Goal: Book appointment/travel/reservation

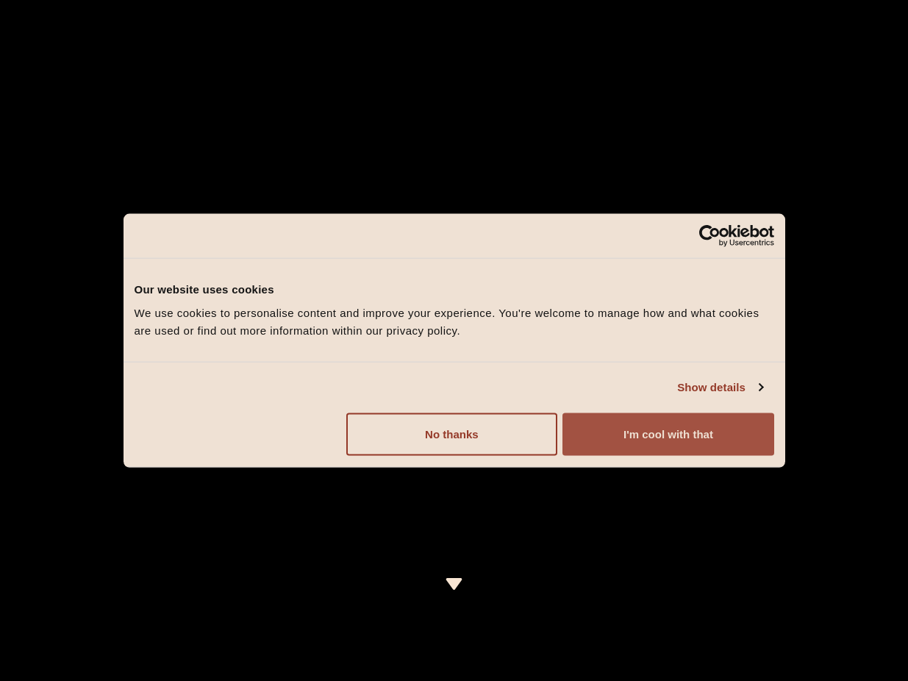
click at [668, 435] on button "I'm cool with that" at bounding box center [668, 434] width 211 height 43
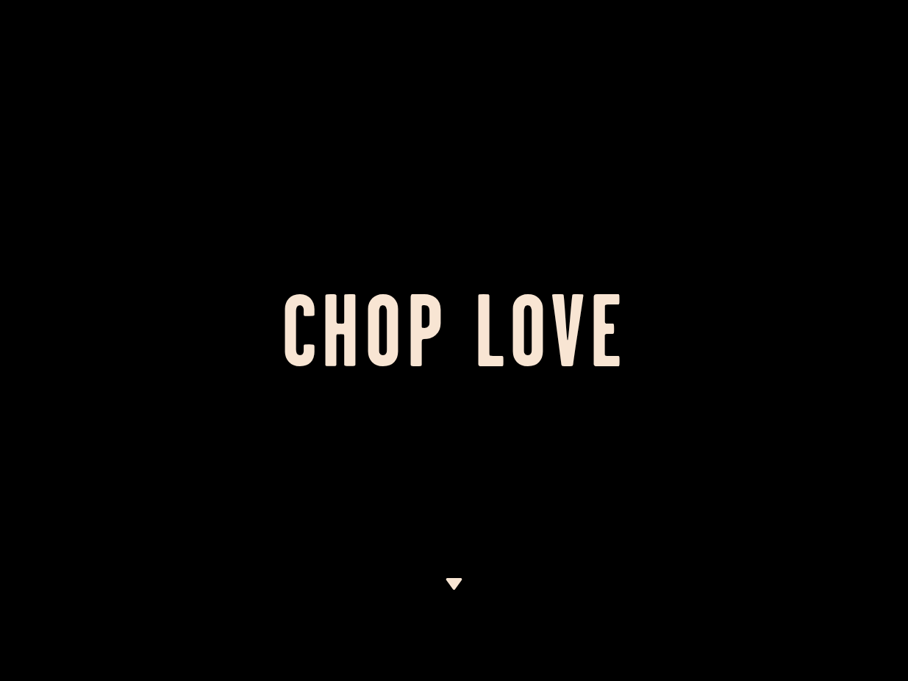
click at [499, 274] on div at bounding box center [454, 340] width 908 height 681
click at [452, 574] on div at bounding box center [454, 340] width 908 height 681
click at [452, 582] on img at bounding box center [454, 584] width 18 height 12
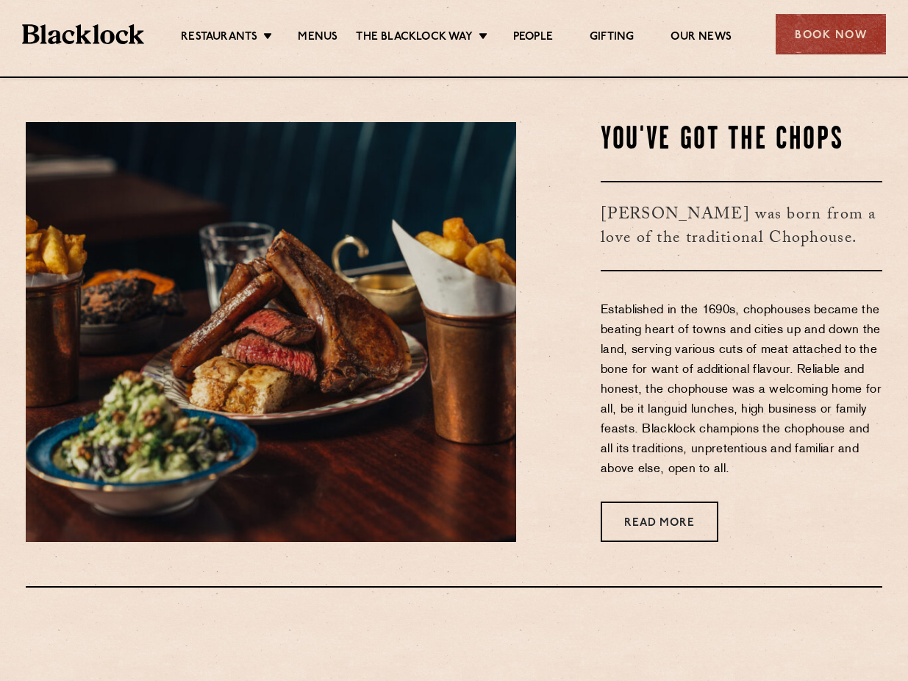
scroll to position [604, 0]
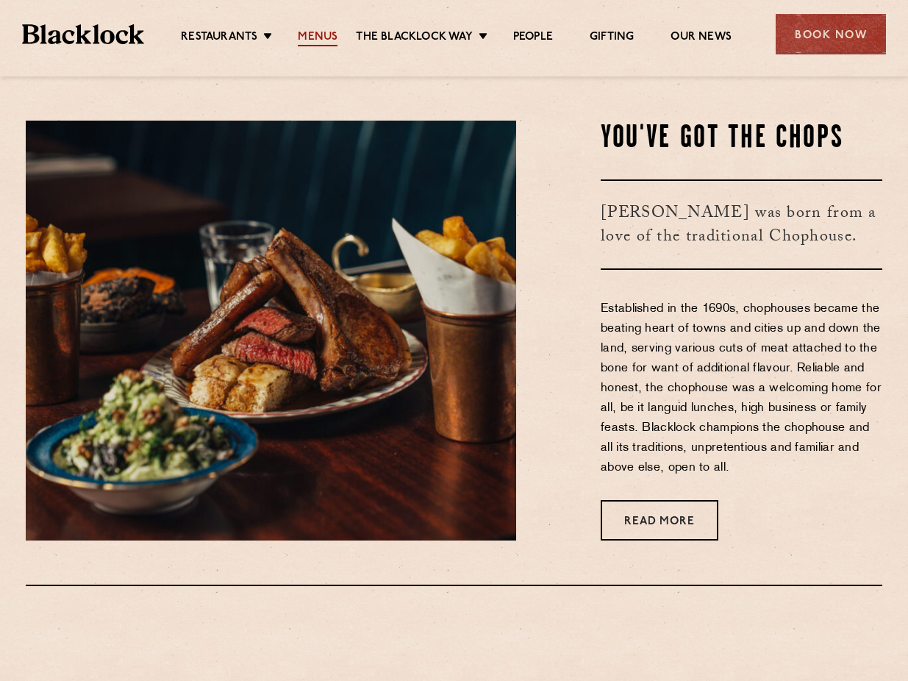
click at [315, 35] on link "Menus" at bounding box center [318, 38] width 40 height 16
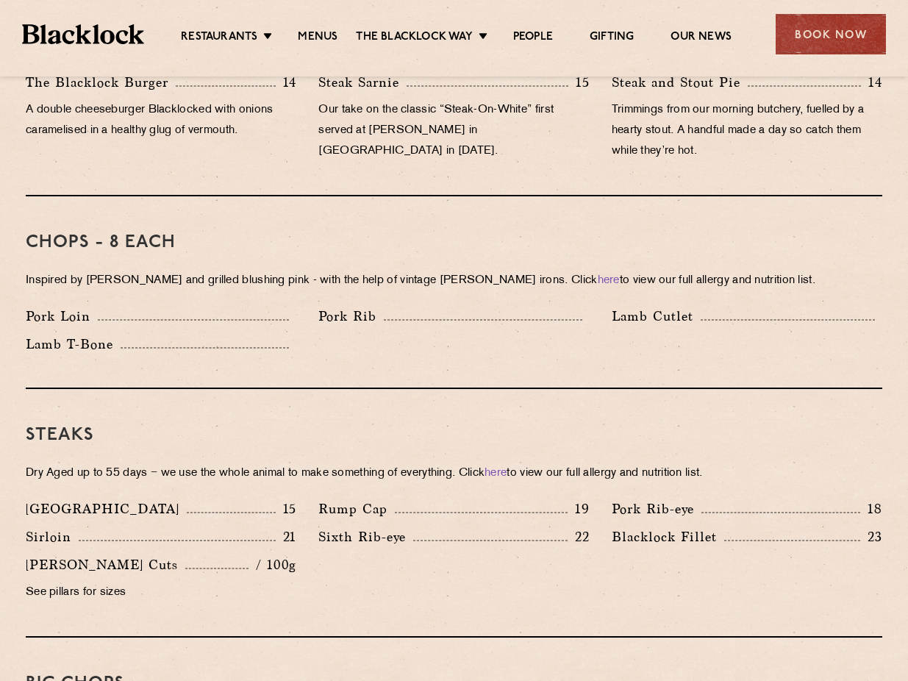
scroll to position [1103, 0]
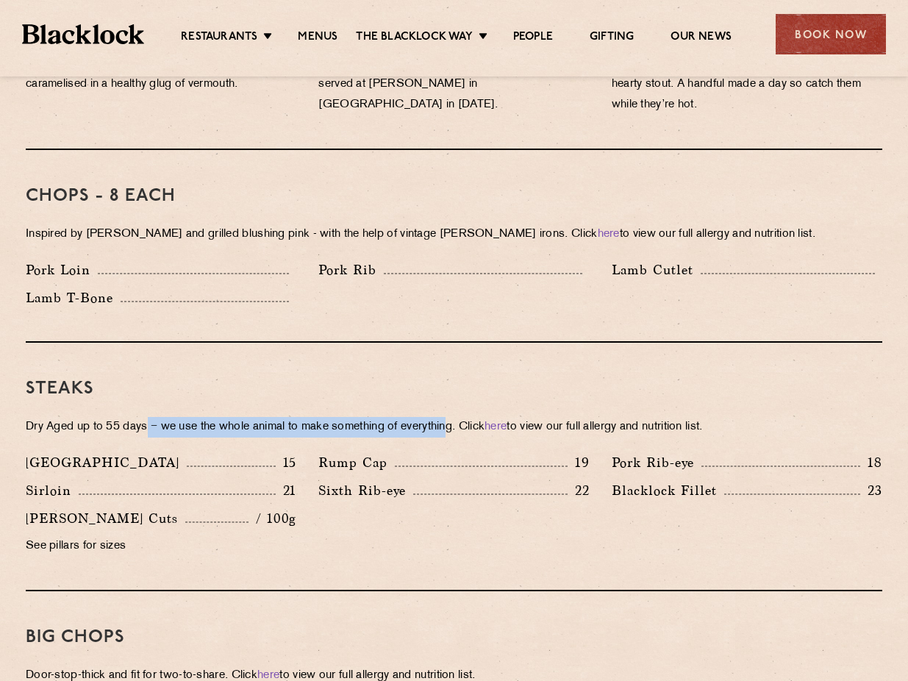
drag, startPoint x: 149, startPoint y: 406, endPoint x: 454, endPoint y: 402, distance: 306.0
click at [454, 417] on p "Dry Aged up to 55 days − we use the whole animal to make something of everythin…" at bounding box center [454, 427] width 857 height 21
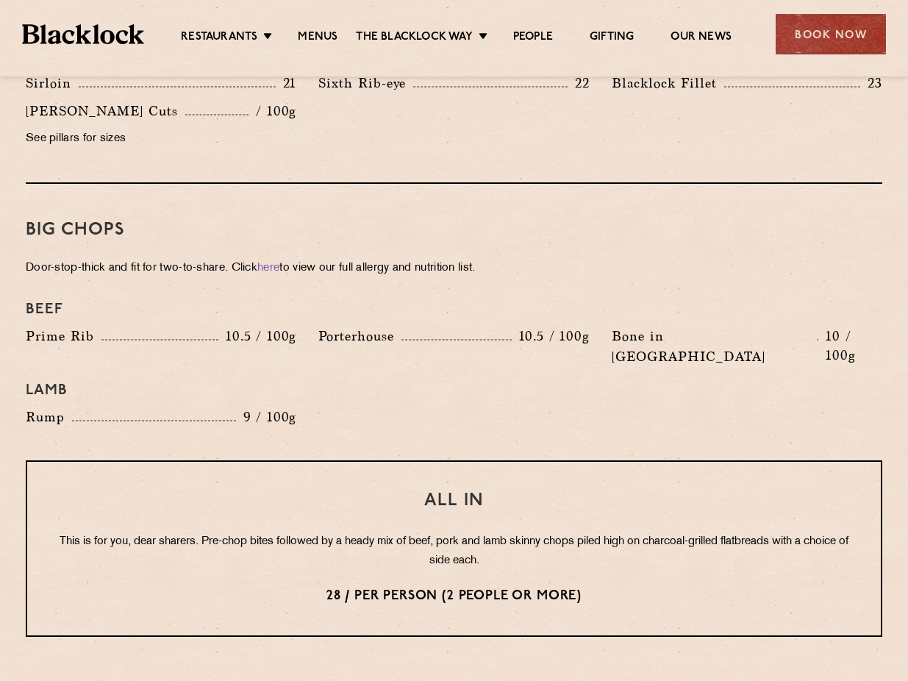
scroll to position [1618, 0]
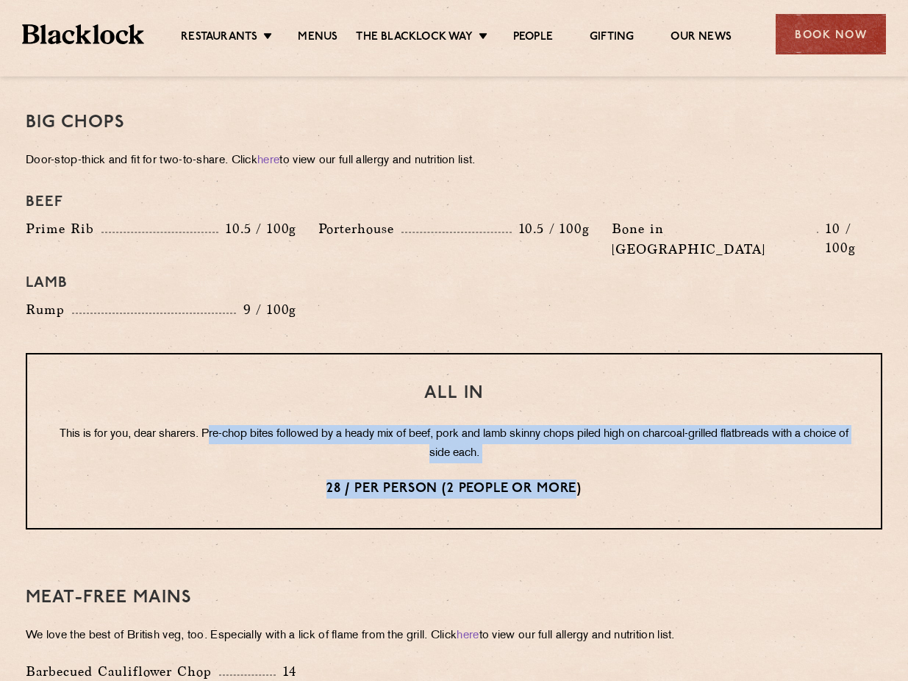
drag, startPoint x: 224, startPoint y: 390, endPoint x: 579, endPoint y: 440, distance: 358.6
click at [579, 440] on div "All In This is for you, dear sharers. Pre-chop bites followed by a heady mix of…" at bounding box center [454, 441] width 857 height 176
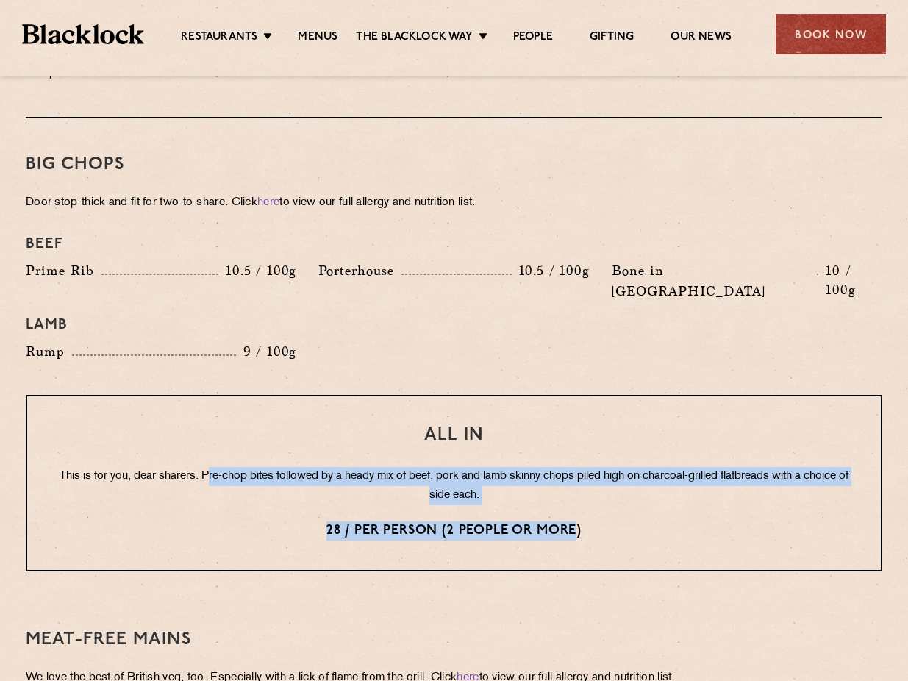
scroll to position [1250, 0]
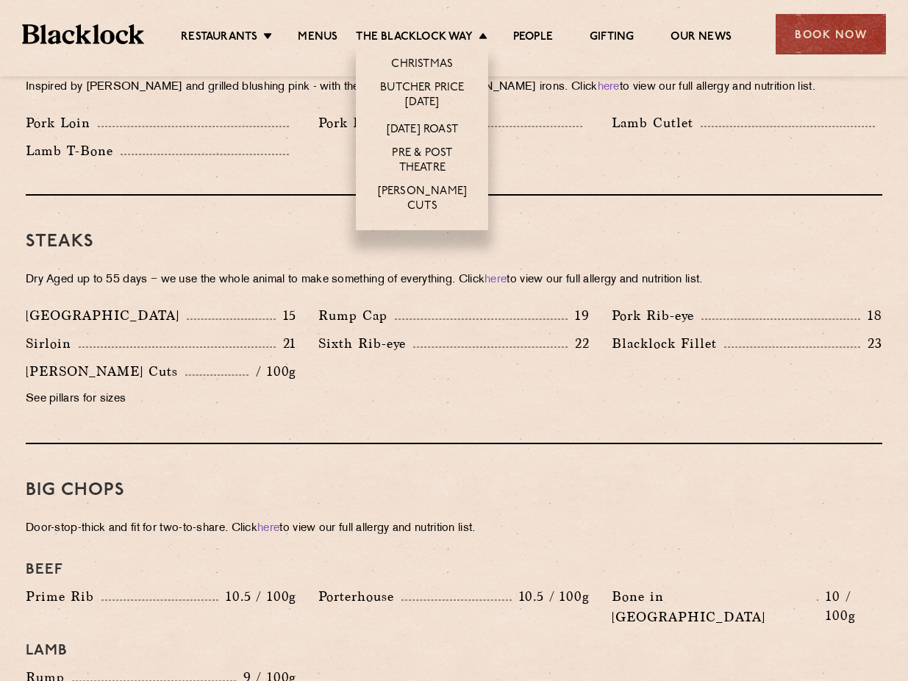
click at [438, 55] on li "Christmas" at bounding box center [422, 61] width 132 height 31
click at [438, 62] on link "Christmas" at bounding box center [422, 65] width 62 height 16
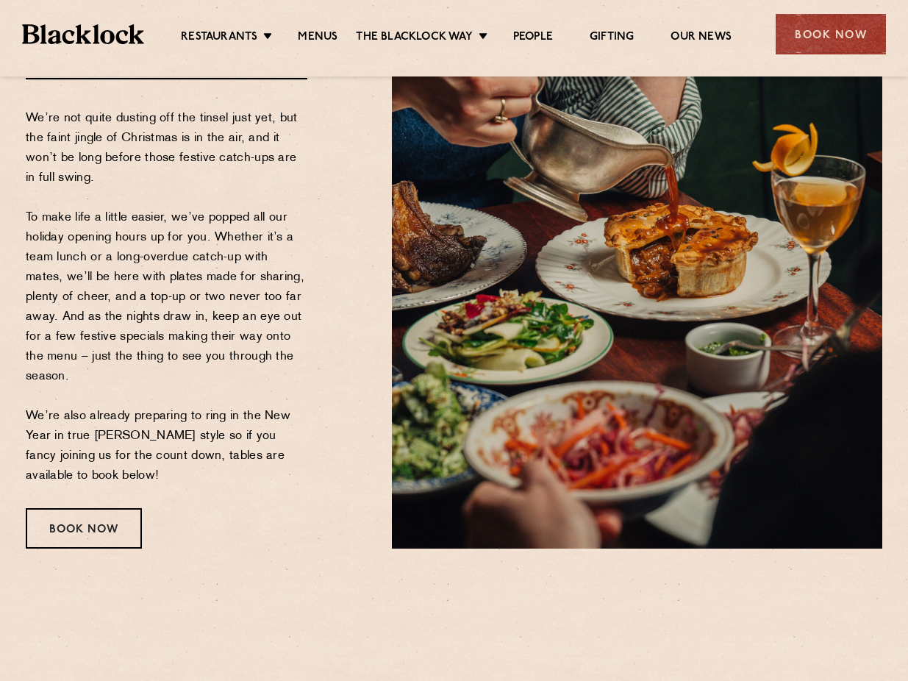
scroll to position [221, 0]
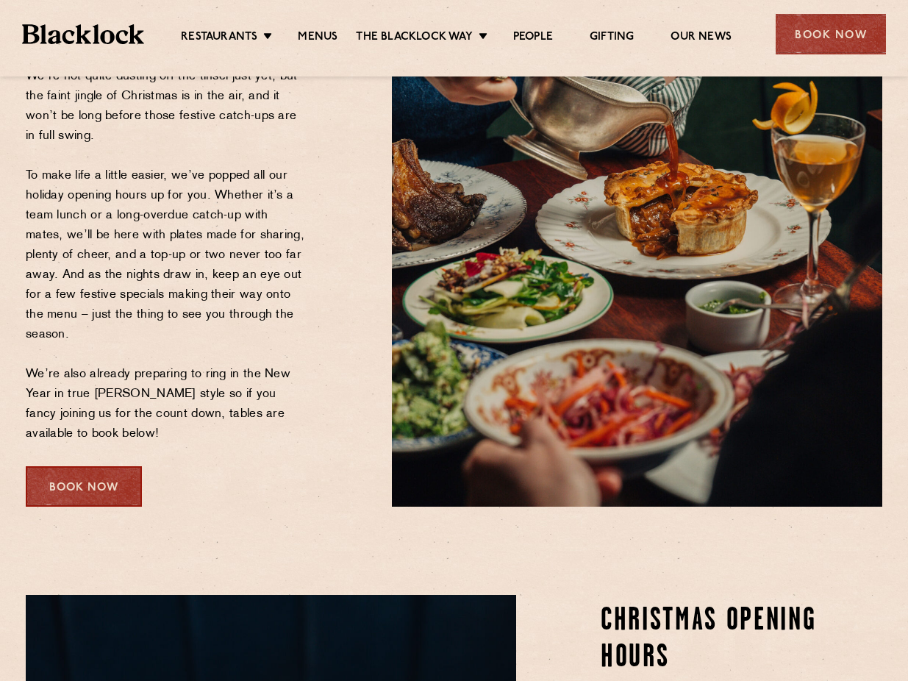
click at [80, 484] on div "Book Now" at bounding box center [84, 486] width 116 height 40
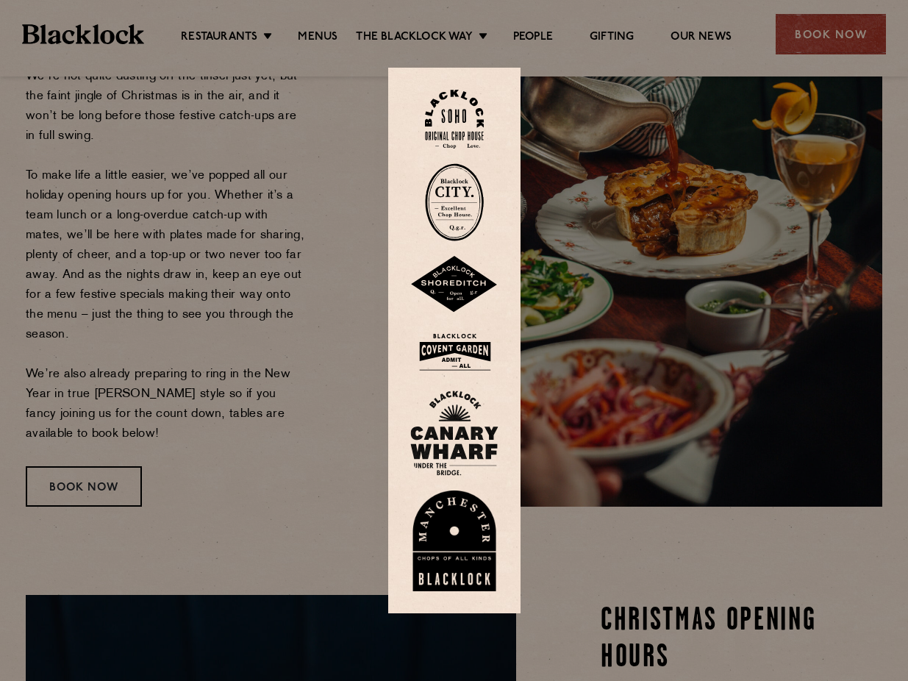
click at [469, 116] on img at bounding box center [454, 120] width 59 height 60
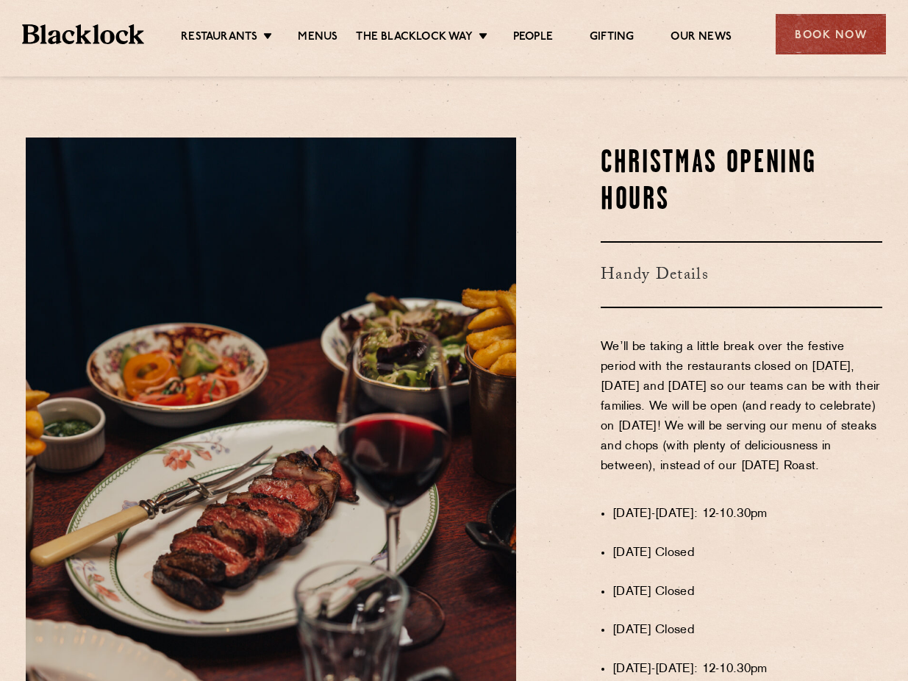
scroll to position [809, 0]
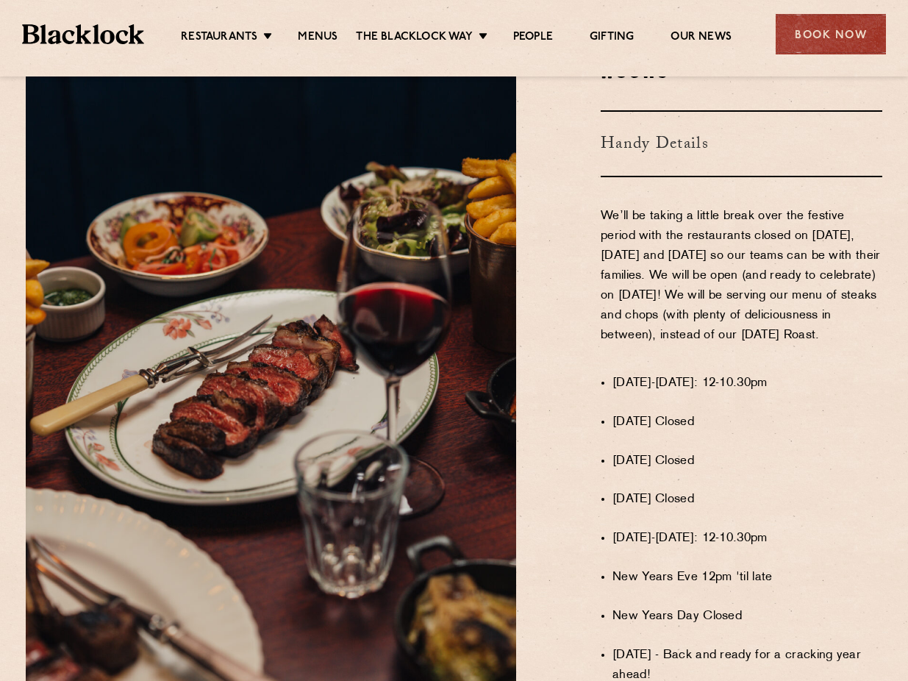
drag, startPoint x: 750, startPoint y: 201, endPoint x: 845, endPoint y: 353, distance: 178.7
click at [845, 353] on p "We’ll be taking a little break over the festive period with the restaurants clo…" at bounding box center [742, 286] width 282 height 159
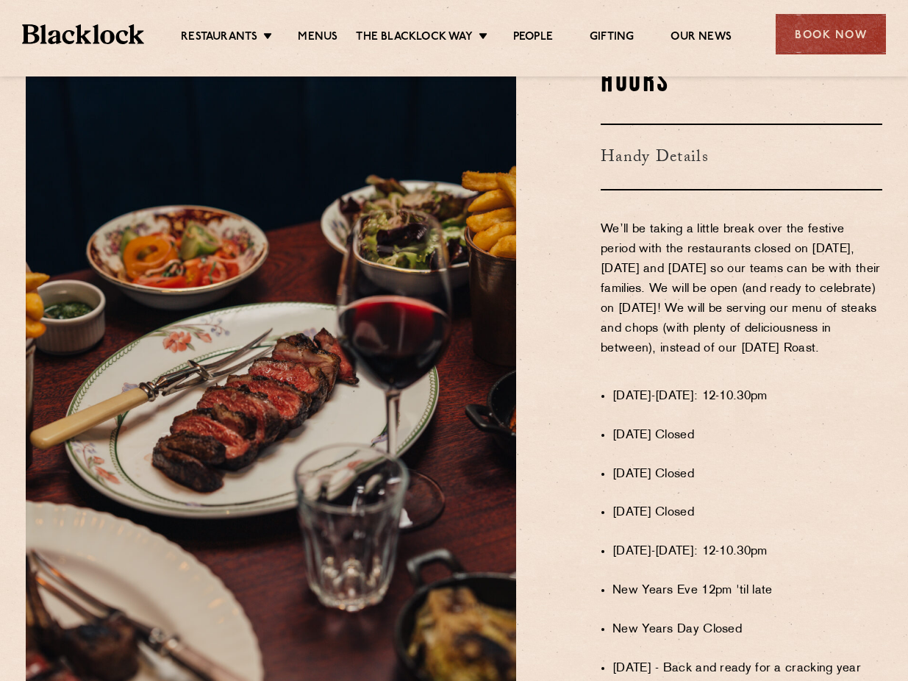
scroll to position [1103, 0]
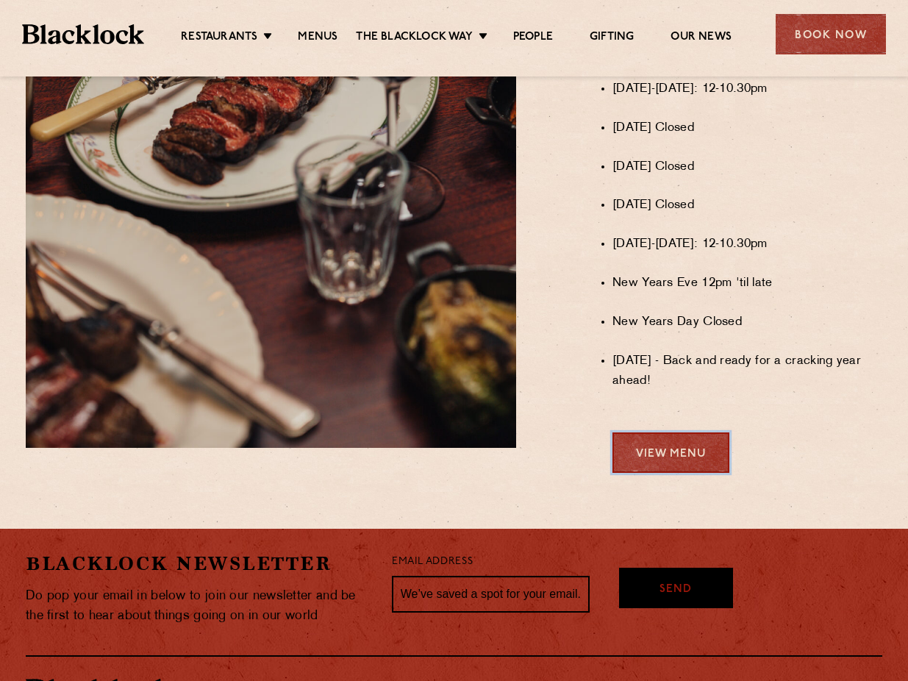
click at [680, 462] on link "View Menu" at bounding box center [671, 452] width 117 height 40
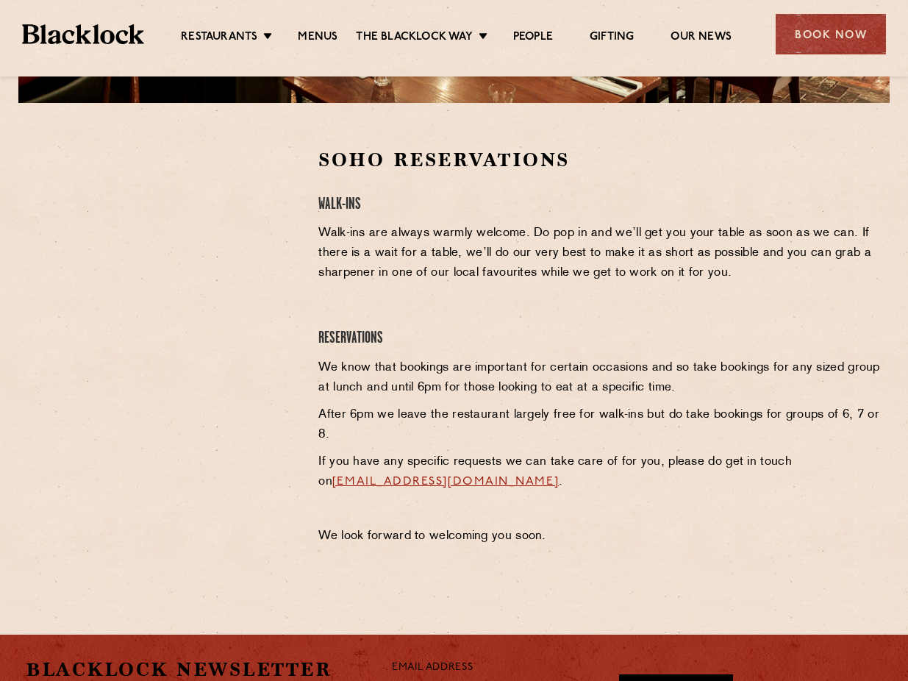
scroll to position [294, 0]
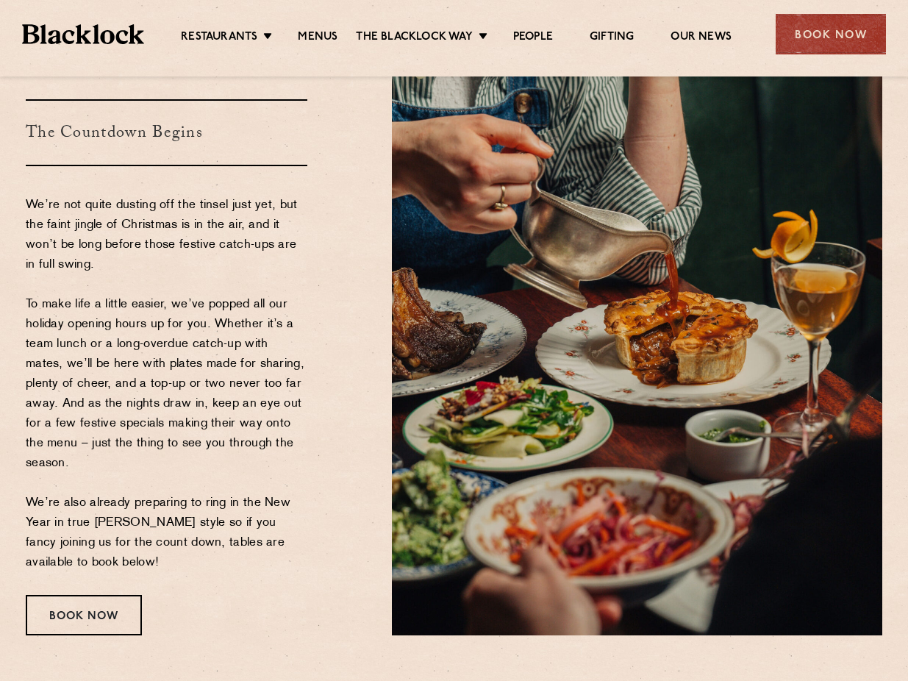
scroll to position [74, 0]
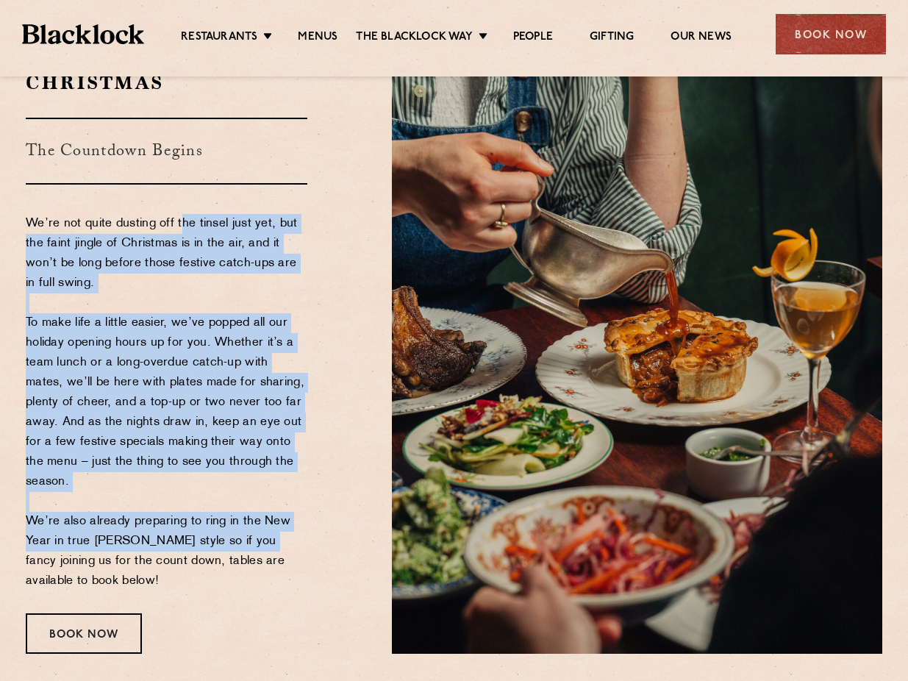
drag, startPoint x: 188, startPoint y: 207, endPoint x: 249, endPoint y: 542, distance: 340.1
click at [249, 542] on div "Christmas The Countdown Begins We’re not quite dusting off the tinsel just yet,…" at bounding box center [198, 362] width 366 height 584
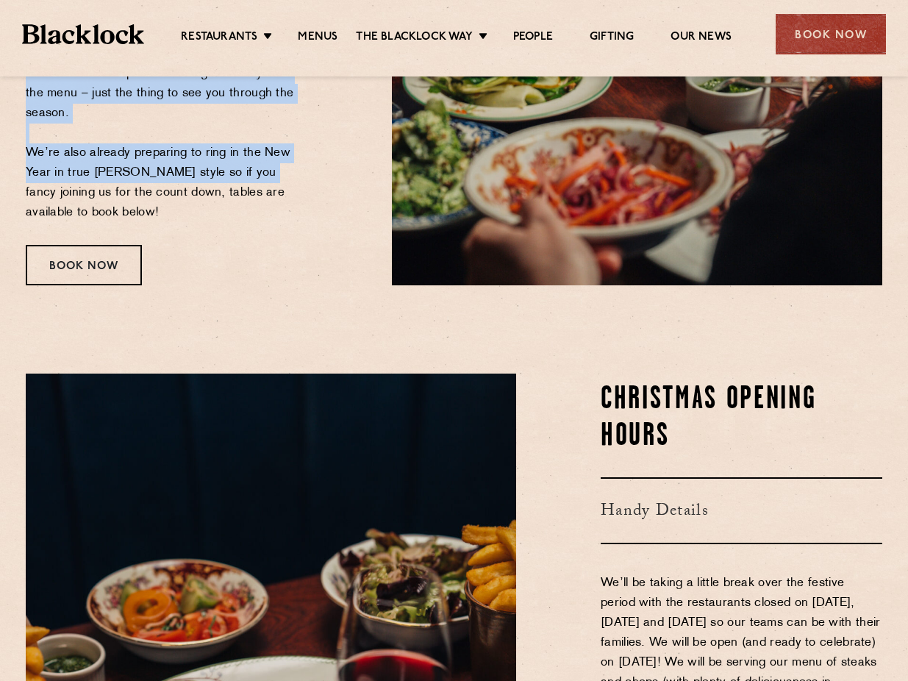
scroll to position [441, 0]
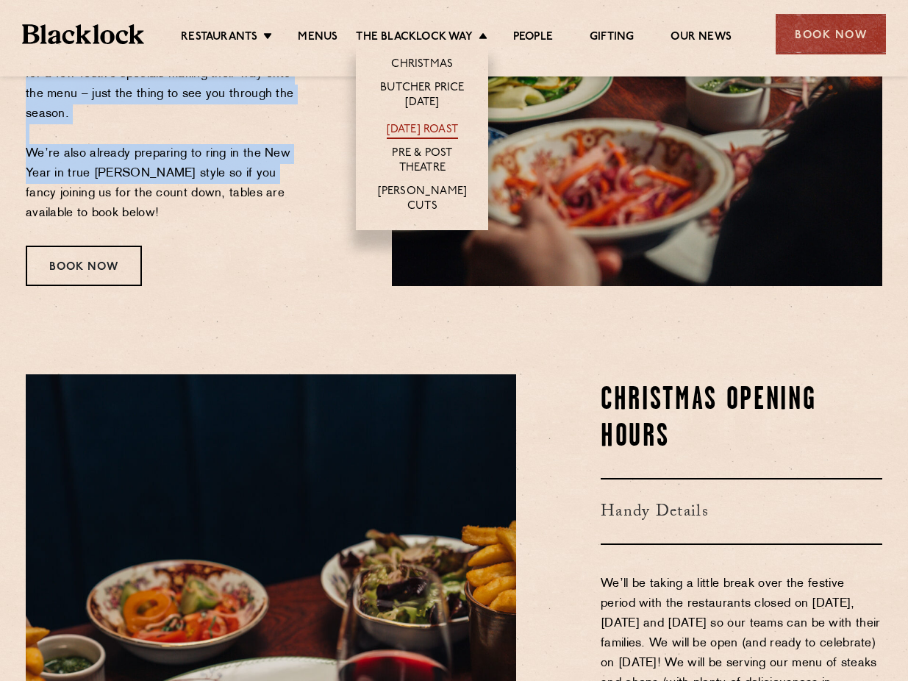
click at [439, 129] on link "[DATE] Roast" at bounding box center [422, 131] width 71 height 16
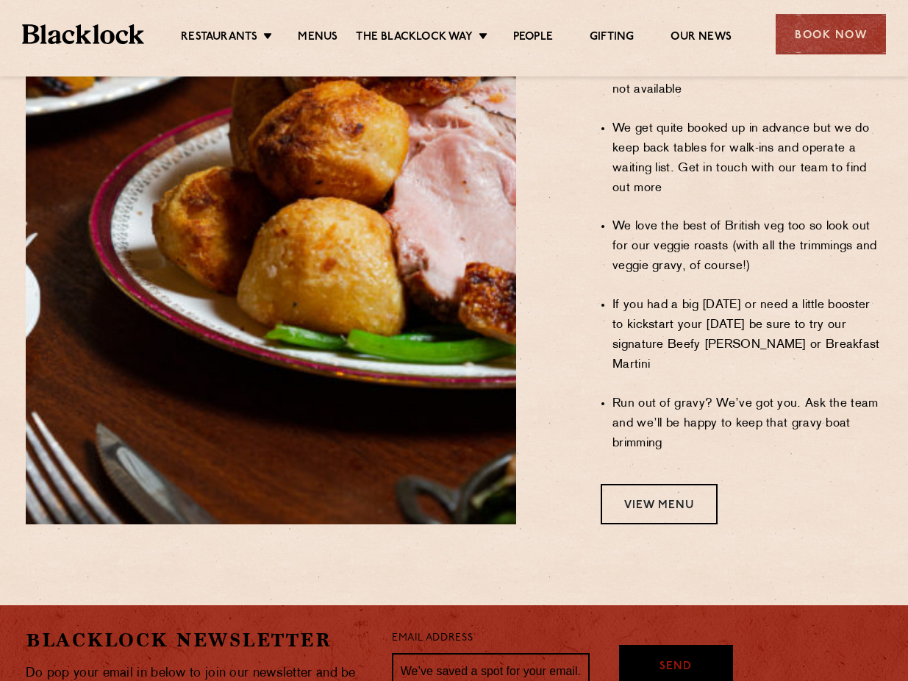
scroll to position [1324, 0]
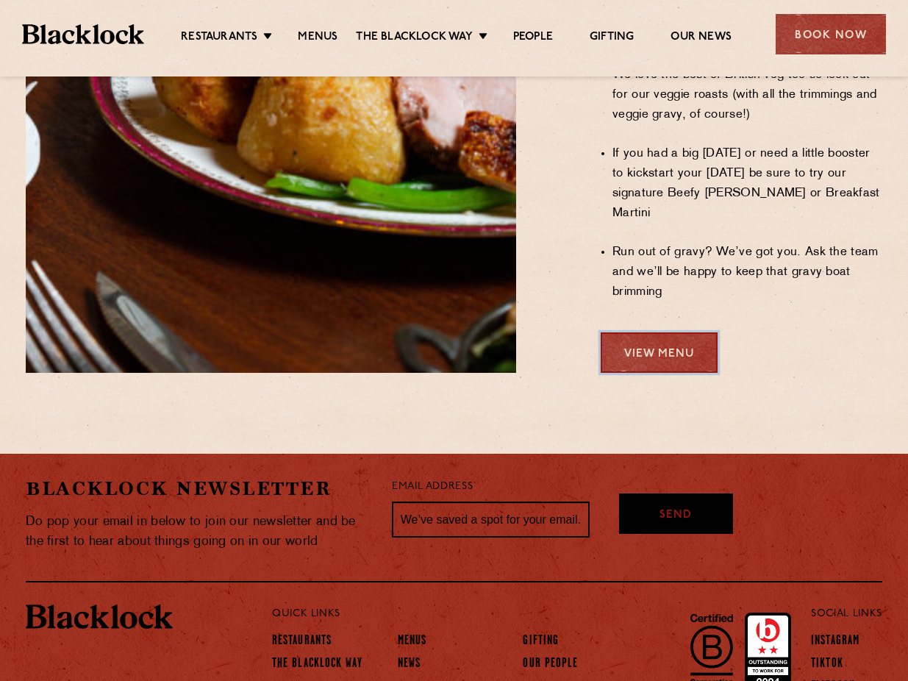
click at [704, 332] on link "View Menu" at bounding box center [659, 352] width 117 height 40
